Goal: Navigation & Orientation: Find specific page/section

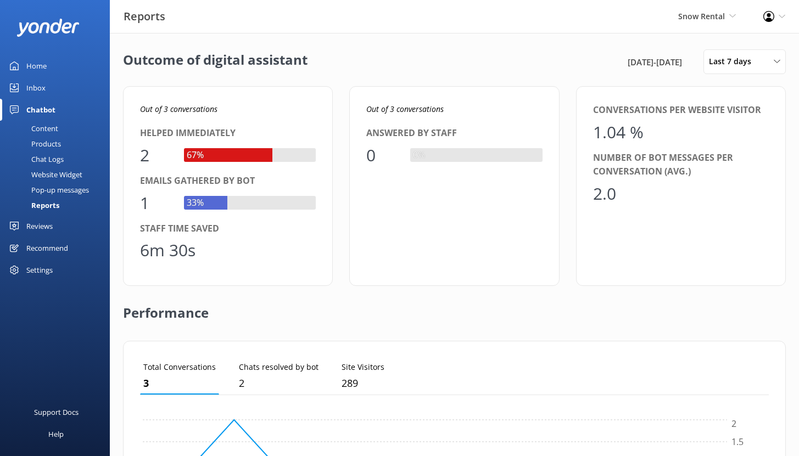
scroll to position [102, 620]
click at [714, 15] on span "Snow Rental" at bounding box center [701, 16] width 47 height 10
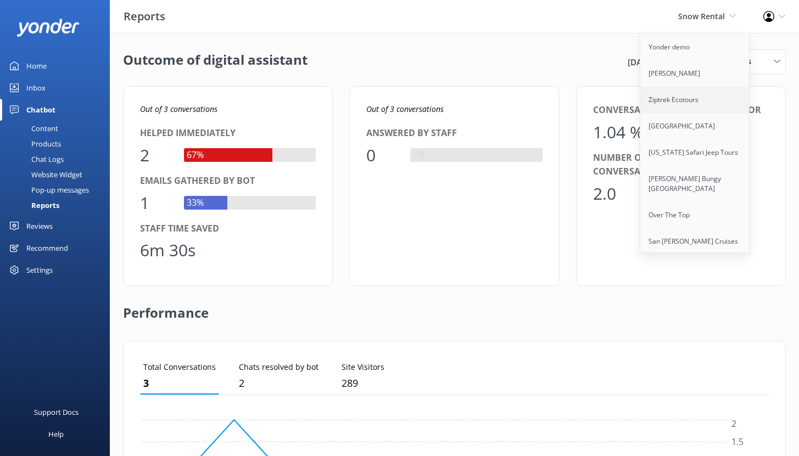
click at [659, 99] on link "Ziptrek Ecotours" at bounding box center [695, 100] width 110 height 26
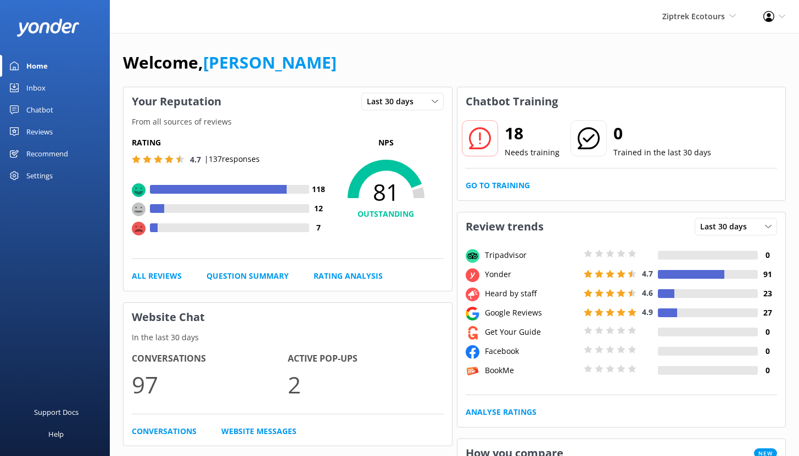
click at [36, 106] on div "Chatbot" at bounding box center [39, 110] width 27 height 22
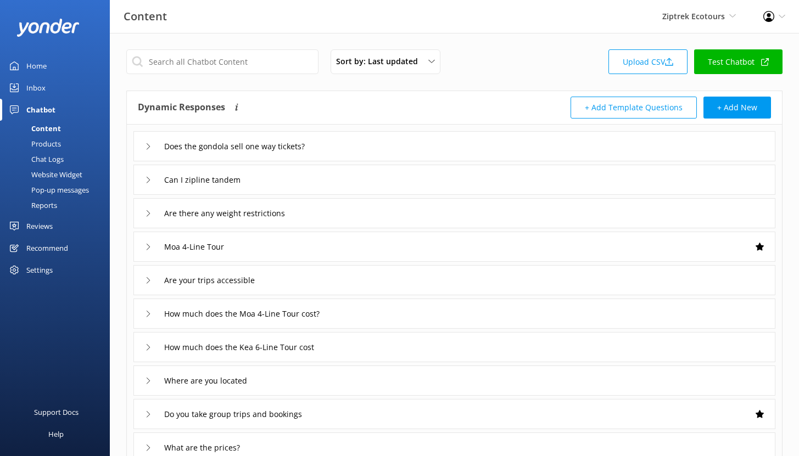
click at [43, 203] on div "Reports" at bounding box center [32, 205] width 50 height 15
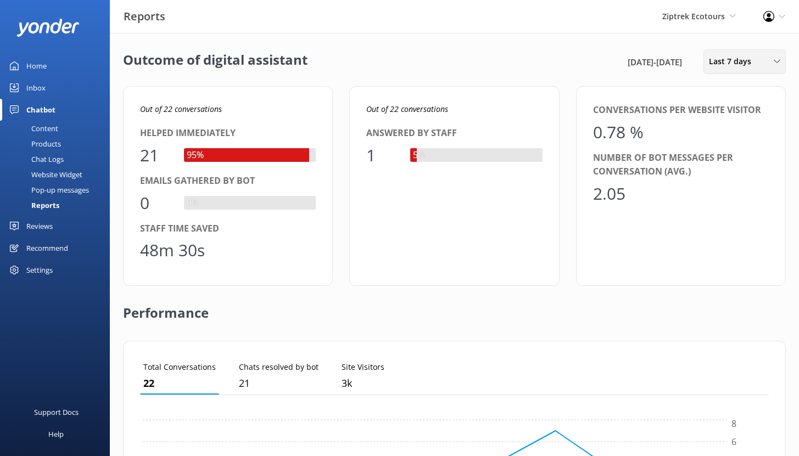
click at [756, 64] on span "Last 7 days" at bounding box center [732, 61] width 49 height 12
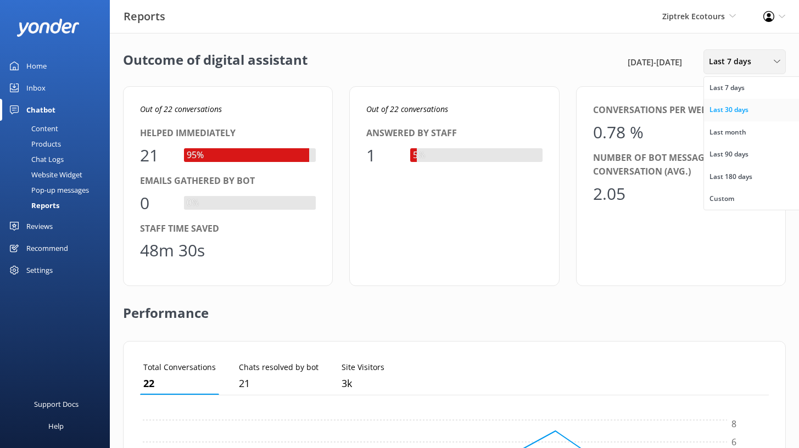
click at [734, 107] on div "Last 30 days" at bounding box center [728, 109] width 39 height 11
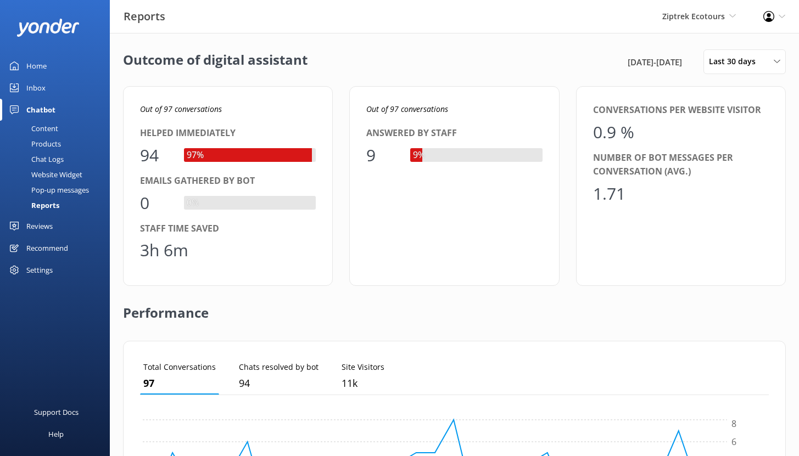
click at [47, 129] on div "Content" at bounding box center [33, 128] width 52 height 15
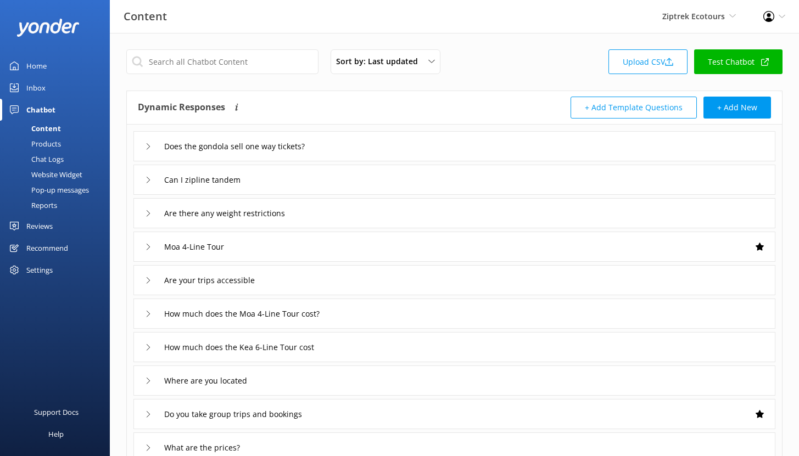
click at [55, 158] on div "Chat Logs" at bounding box center [35, 158] width 57 height 15
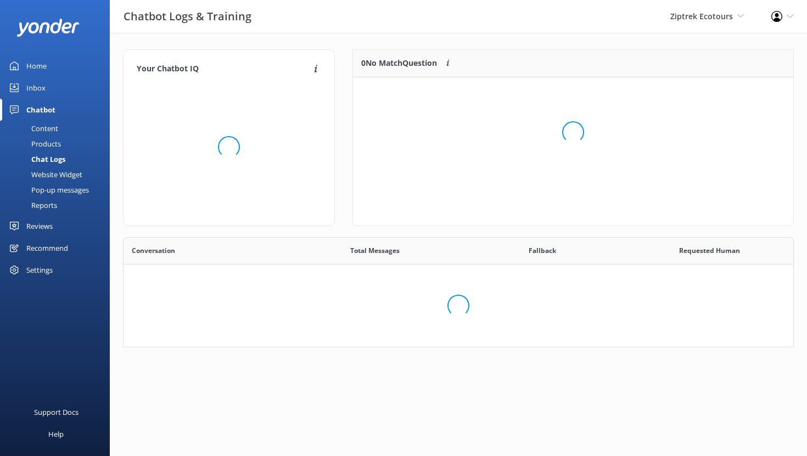
scroll to position [9, 9]
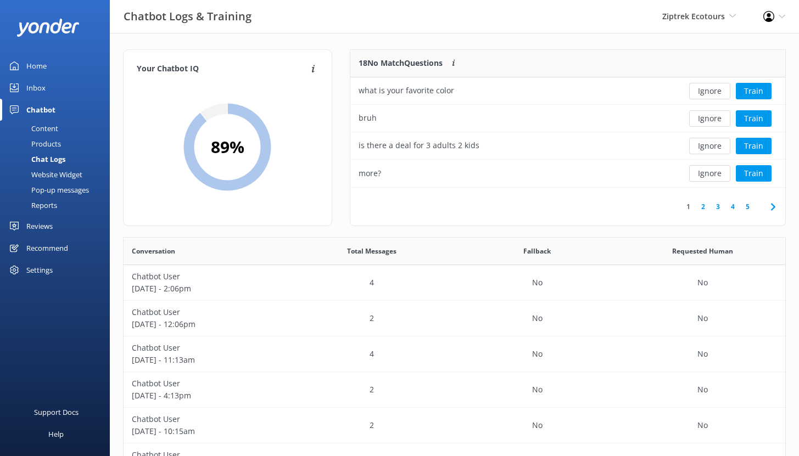
click at [39, 70] on div "Home" at bounding box center [36, 66] width 20 height 22
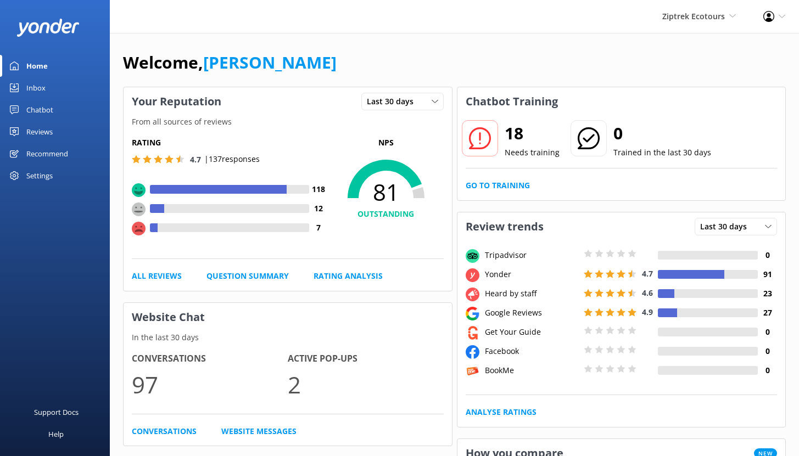
click at [54, 88] on link "Inbox" at bounding box center [55, 88] width 110 height 22
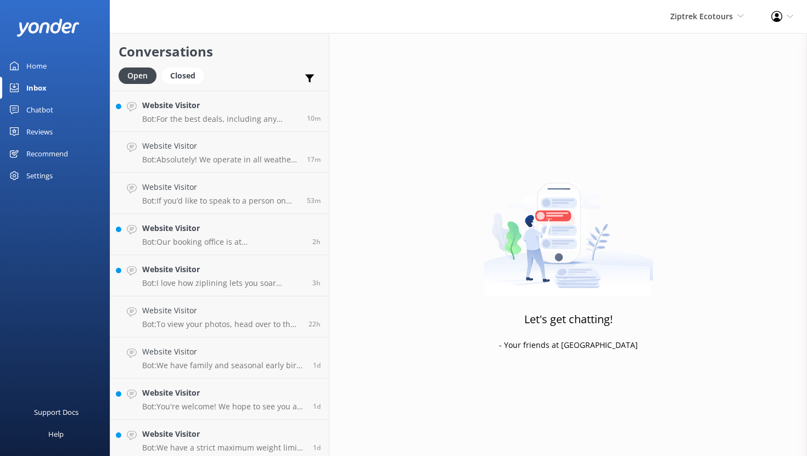
click at [48, 65] on link "Home" at bounding box center [55, 66] width 110 height 22
